Goal: Information Seeking & Learning: Learn about a topic

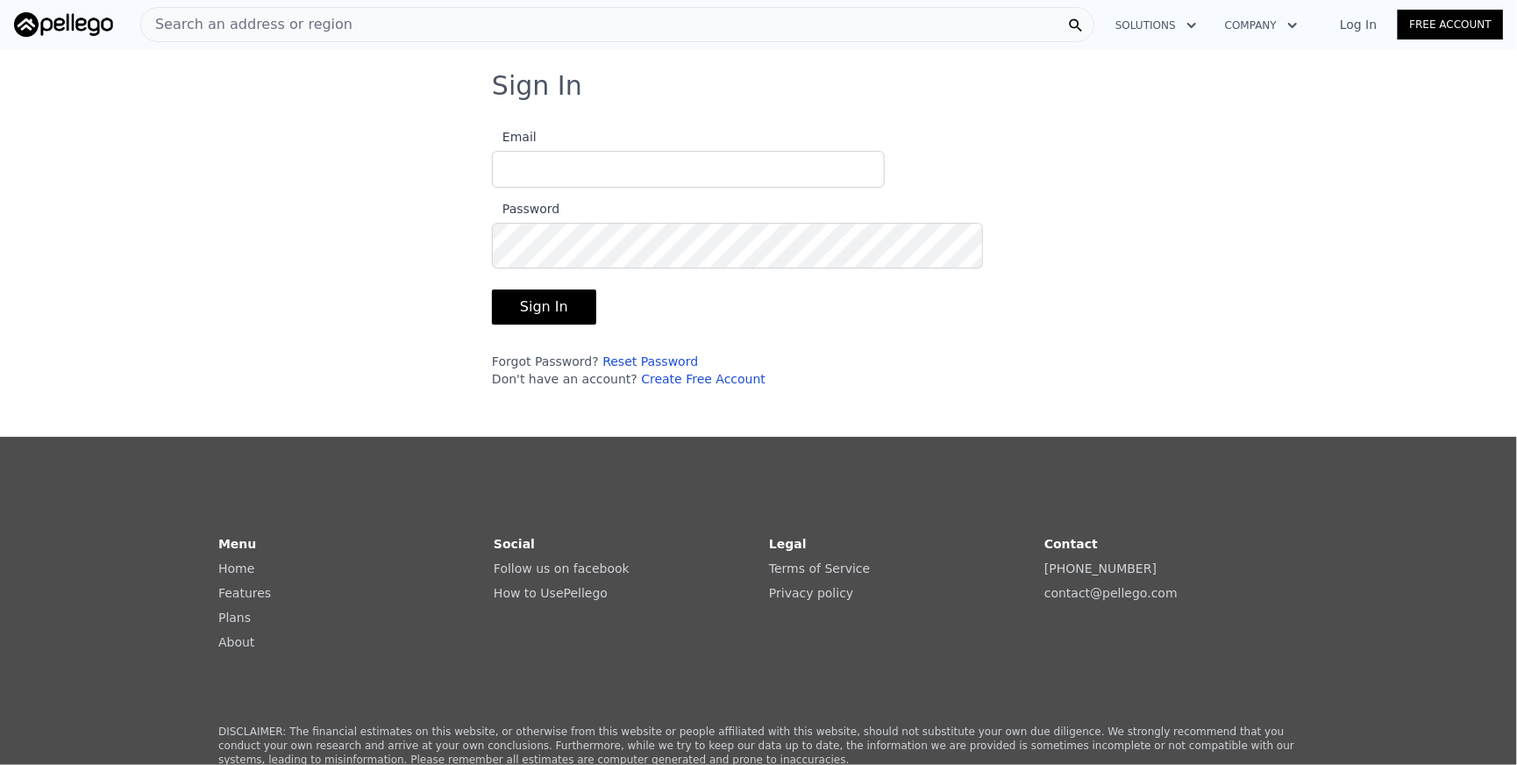
type input "[EMAIL_ADDRESS][DOMAIN_NAME]"
click at [492, 325] on button "Sign In" at bounding box center [544, 306] width 104 height 35
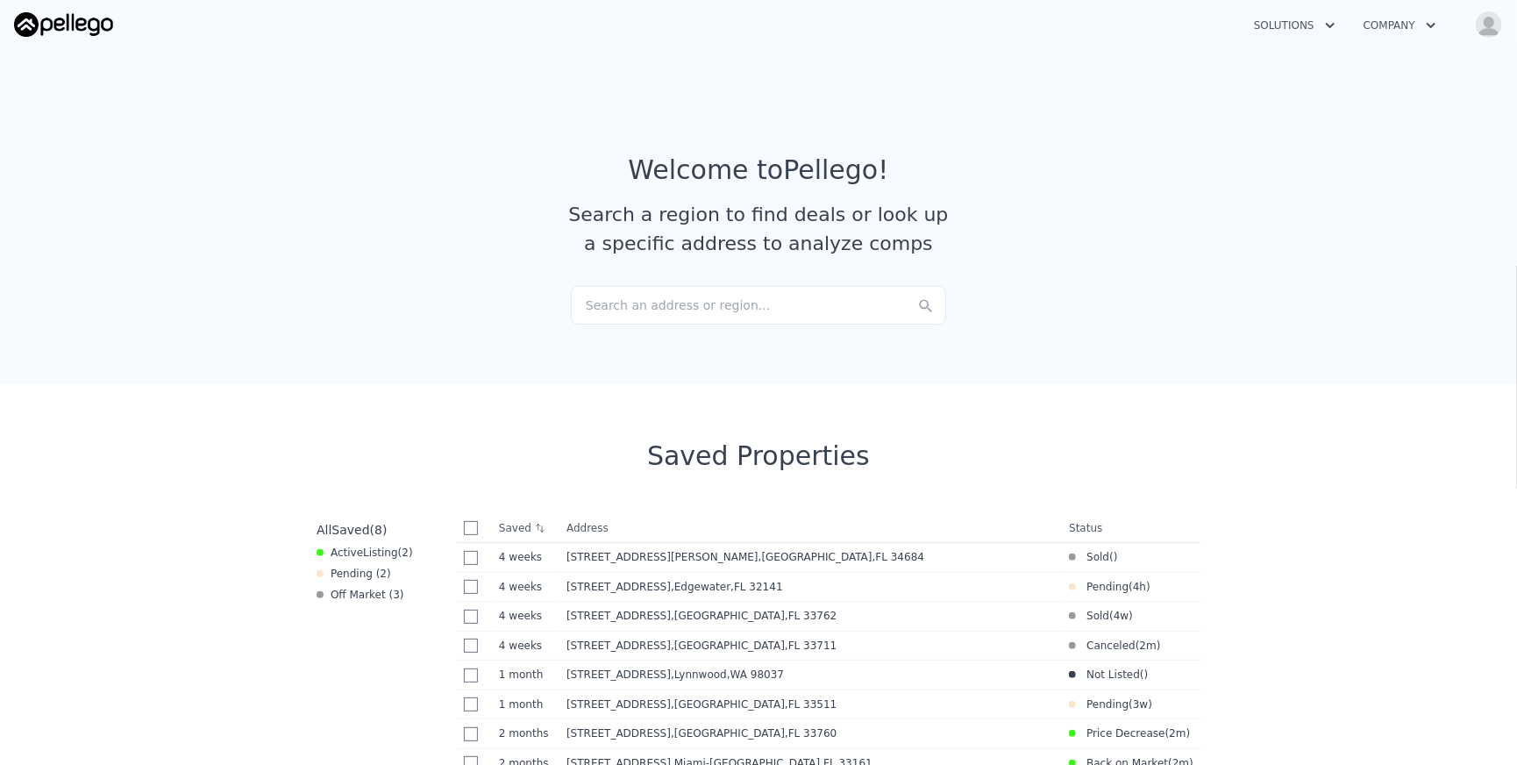
click at [602, 325] on div "Search an address or region..." at bounding box center [758, 305] width 375 height 39
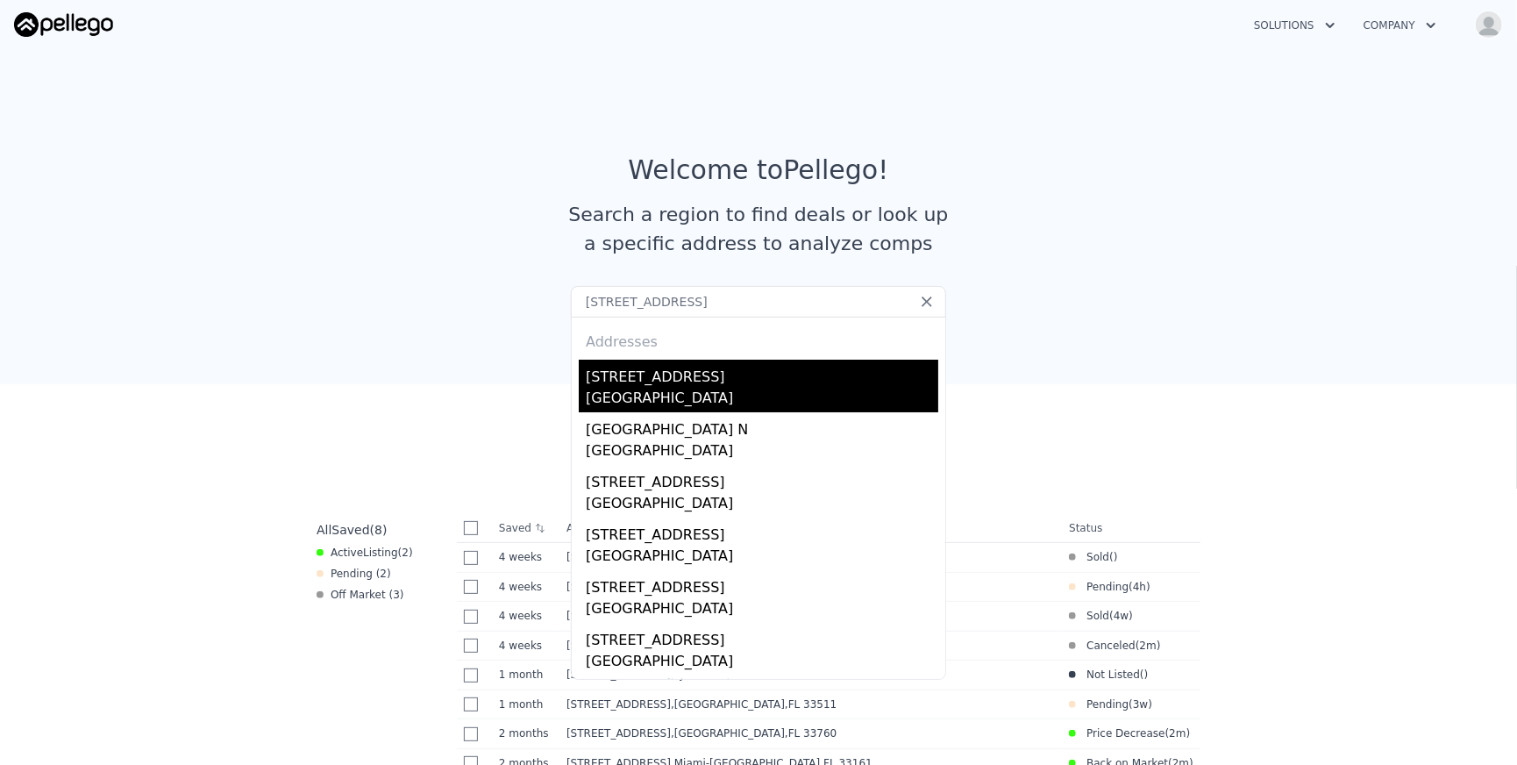
type input "[STREET_ADDRESS]"
click at [644, 388] on div "[STREET_ADDRESS]" at bounding box center [762, 374] width 353 height 28
